Goal: Task Accomplishment & Management: Manage account settings

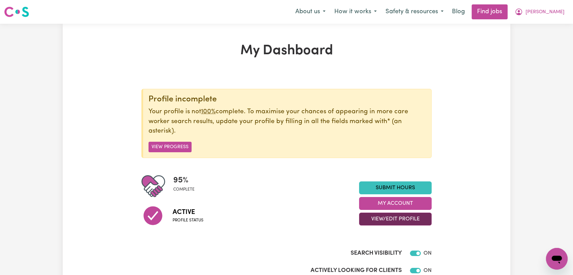
click at [394, 217] on button "View/Edit Profile" at bounding box center [395, 219] width 73 height 13
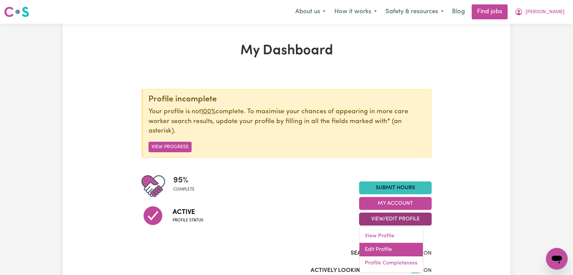
click at [377, 250] on link "Edit Profile" at bounding box center [391, 250] width 63 height 14
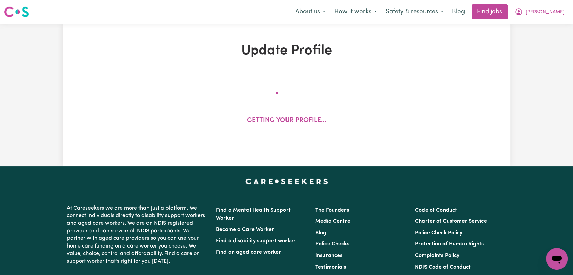
select select "[DEMOGRAPHIC_DATA]"
select select "[DEMOGRAPHIC_DATA] Citizen"
select select "Studying a healthcare related degree or qualification"
select select "60"
select select "70"
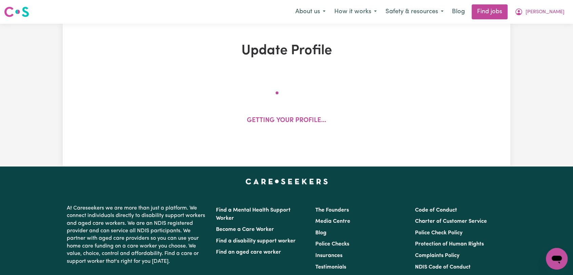
select select "90"
select select "110"
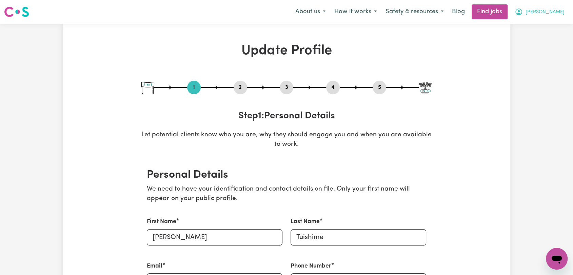
click at [563, 9] on span "[PERSON_NAME]" at bounding box center [545, 11] width 39 height 7
click at [545, 54] on link "Logout" at bounding box center [542, 51] width 54 height 13
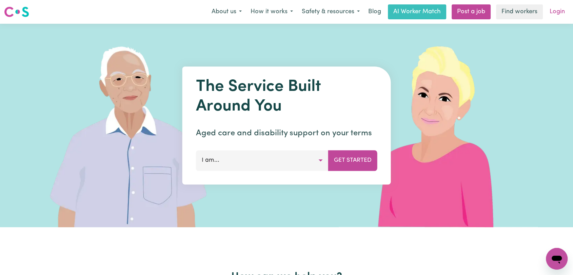
click at [559, 14] on link "Login" at bounding box center [557, 11] width 23 height 15
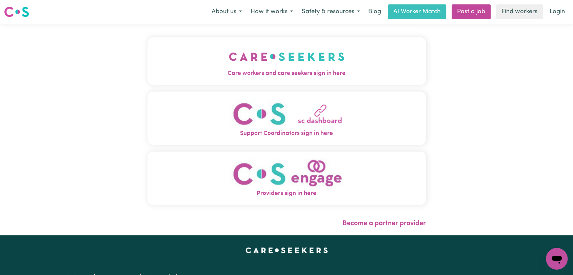
click at [242, 48] on img "Care workers and care seekers sign in here" at bounding box center [287, 56] width 116 height 25
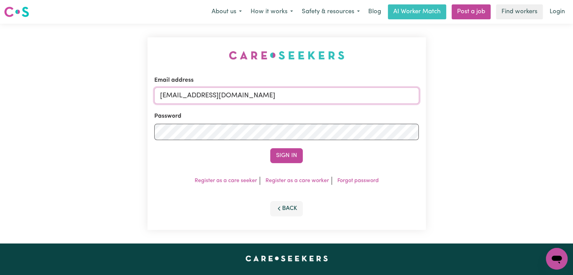
click at [288, 95] on input "[EMAIL_ADDRESS][DOMAIN_NAME]" at bounding box center [286, 96] width 265 height 16
drag, startPoint x: 195, startPoint y: 94, endPoint x: 319, endPoint y: 93, distance: 123.2
click at [319, 93] on input "Superuser~[EMAIL_ADDRESS][DOMAIN_NAME]" at bounding box center [286, 96] width 265 height 16
type input "Superuser~[EMAIL_ADDRESS][DOMAIN_NAME]"
click at [285, 155] on button "Sign In" at bounding box center [286, 155] width 33 height 15
